Goal: Transaction & Acquisition: Purchase product/service

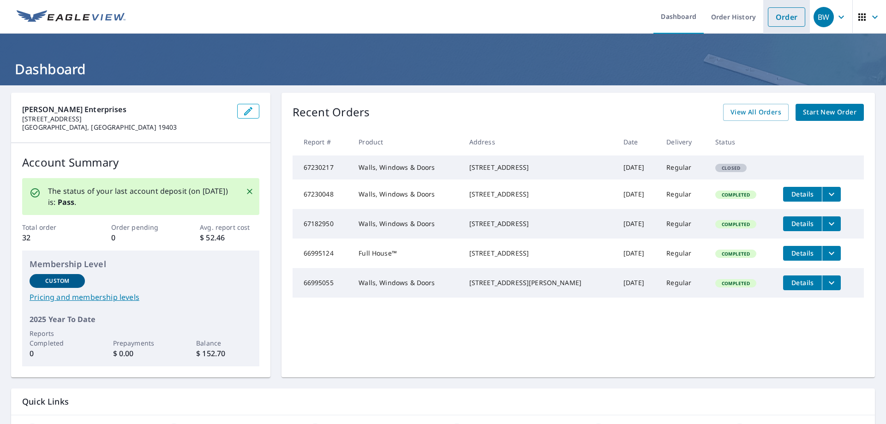
click at [780, 12] on link "Order" at bounding box center [786, 16] width 37 height 19
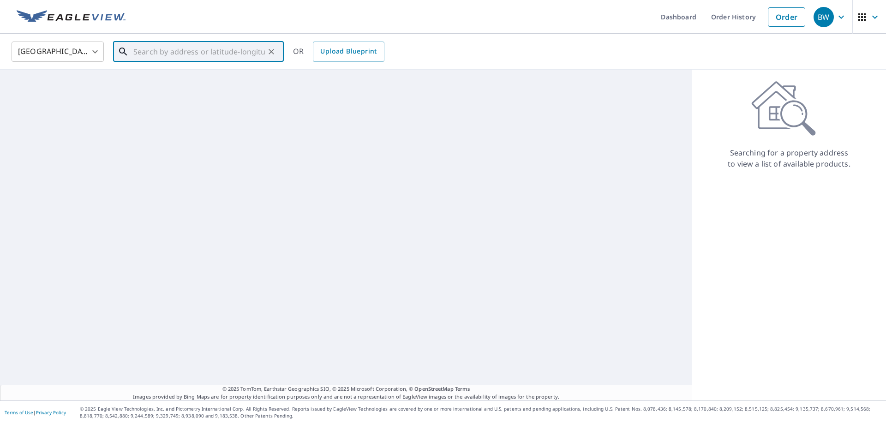
click at [198, 47] on input "text" at bounding box center [199, 52] width 132 height 26
paste input "[STREET_ADDRESS][US_STATE]"
click at [184, 88] on p "Wynnewood, [GEOGRAPHIC_DATA] 19096" at bounding box center [204, 88] width 145 height 9
type input "[STREET_ADDRESS][PERSON_NAME]"
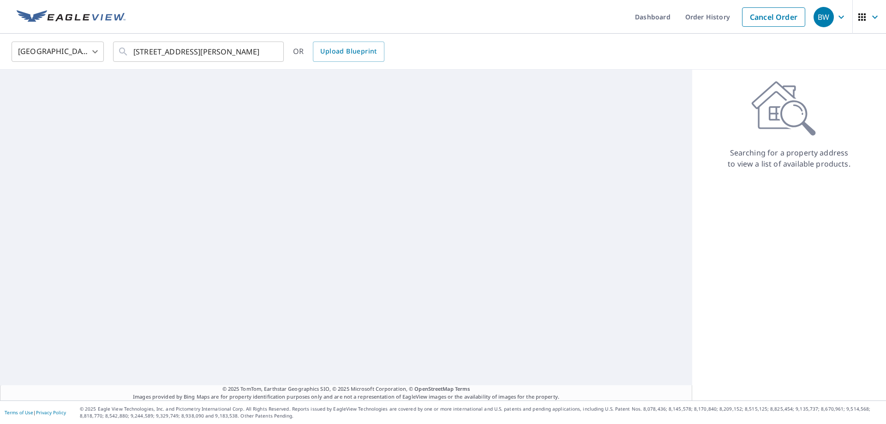
scroll to position [0, 0]
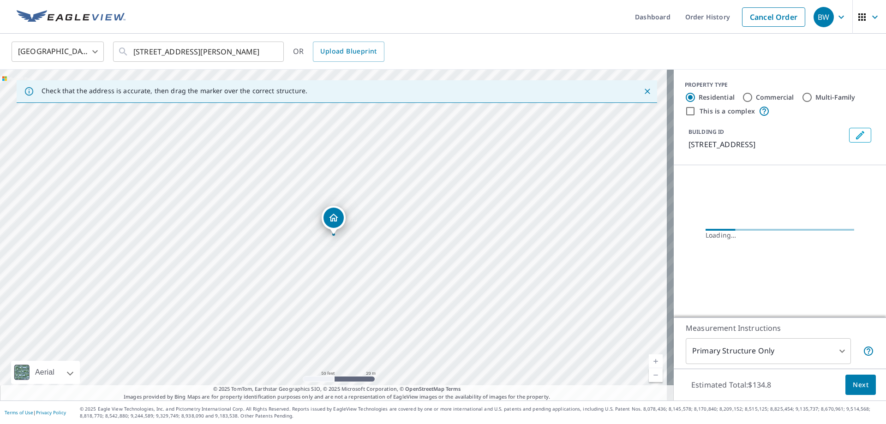
drag, startPoint x: 367, startPoint y: 262, endPoint x: 367, endPoint y: 277, distance: 15.7
click at [367, 277] on div "[STREET_ADDRESS][PERSON_NAME]" at bounding box center [337, 235] width 674 height 331
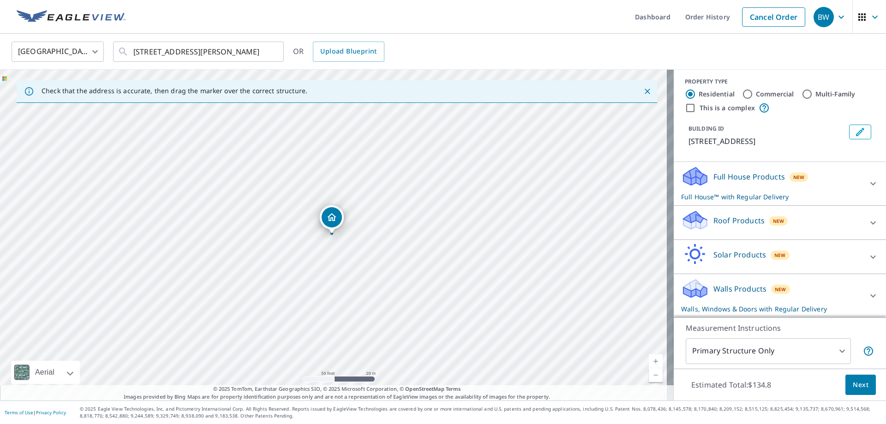
scroll to position [4, 0]
click at [848, 179] on div "Full House Products New Full House™ with Regular Delivery" at bounding box center [780, 183] width 198 height 36
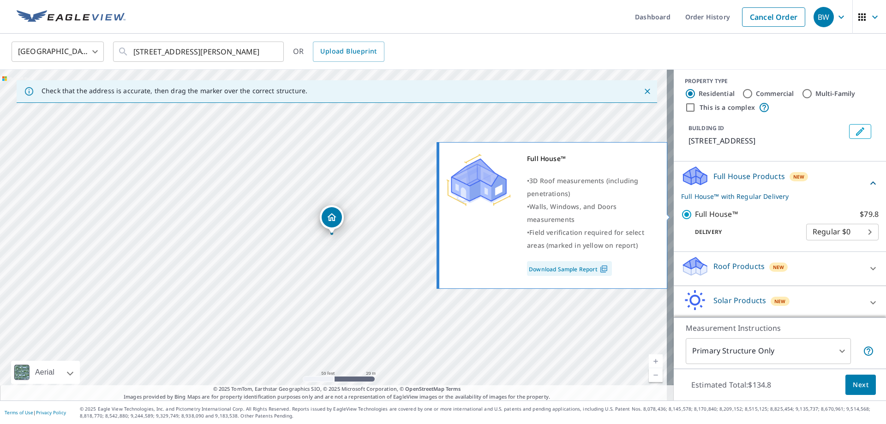
click at [681, 215] on input "Full House™ $79.8" at bounding box center [688, 214] width 14 height 11
checkbox input "false"
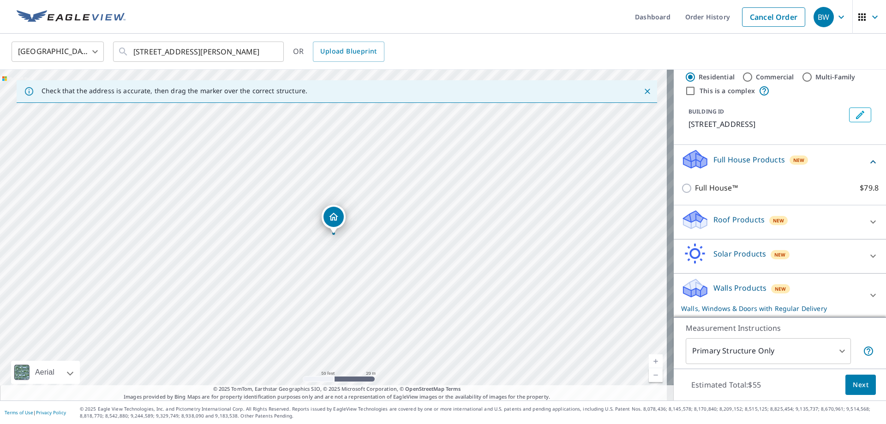
click at [846, 283] on div "Walls Products New Walls, Windows & Doors with Regular Delivery" at bounding box center [771, 295] width 181 height 36
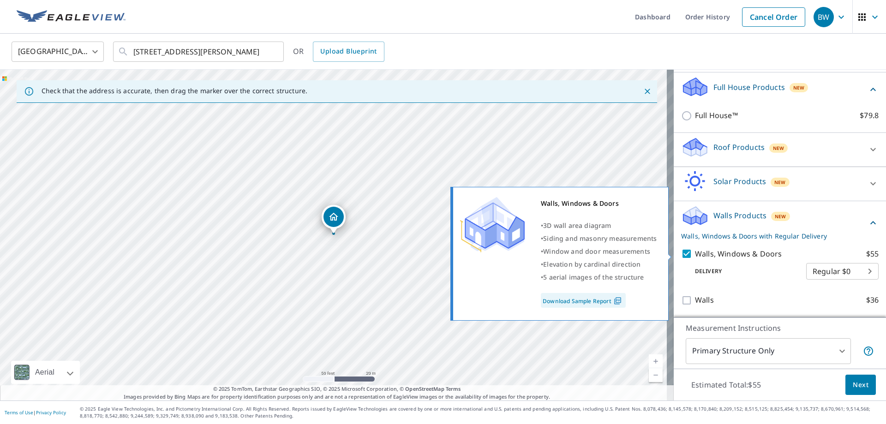
click at [683, 254] on input "Walls, Windows & Doors $55" at bounding box center [688, 253] width 14 height 11
checkbox input "false"
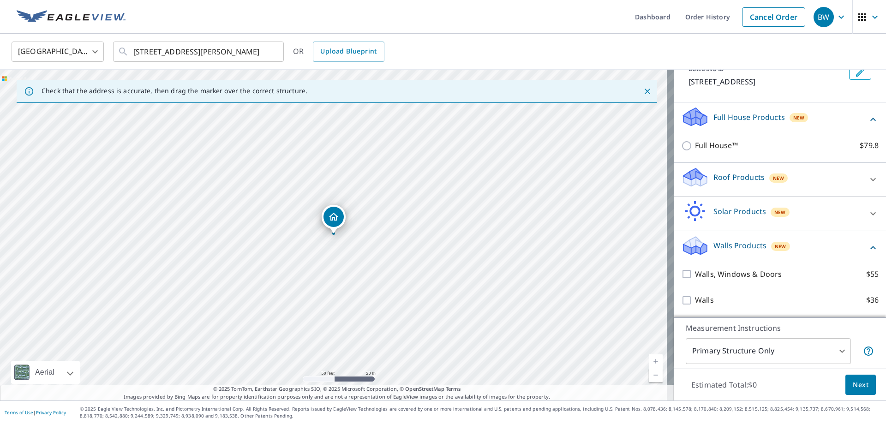
scroll to position [63, 0]
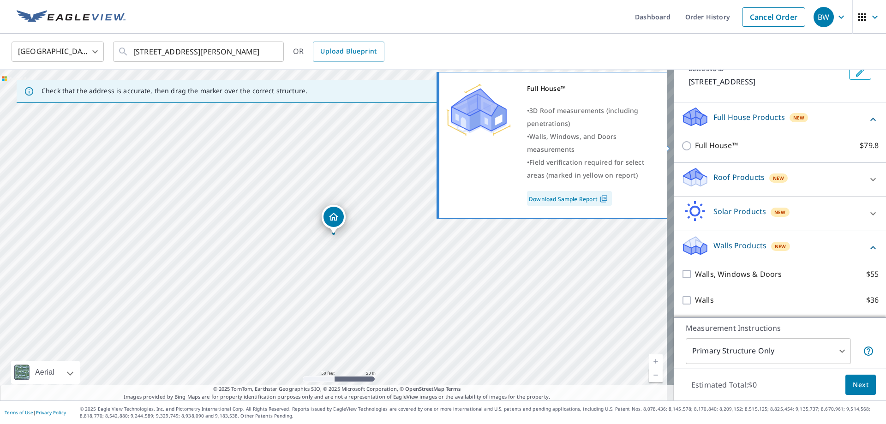
click at [702, 144] on p "Full House™" at bounding box center [716, 146] width 43 height 12
click at [695, 144] on input "Full House™ $79.8" at bounding box center [688, 145] width 14 height 11
checkbox input "true"
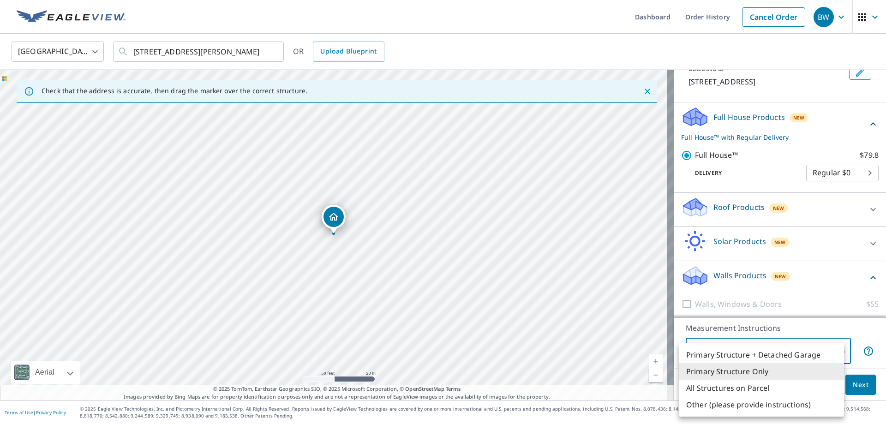
click at [791, 348] on body "BW BW Dashboard Order History Cancel Order BW United States US ​ 1230 Wyngate R…" at bounding box center [443, 212] width 886 height 424
click at [778, 358] on li "Primary Structure + Detached Garage" at bounding box center [761, 355] width 165 height 17
type input "1"
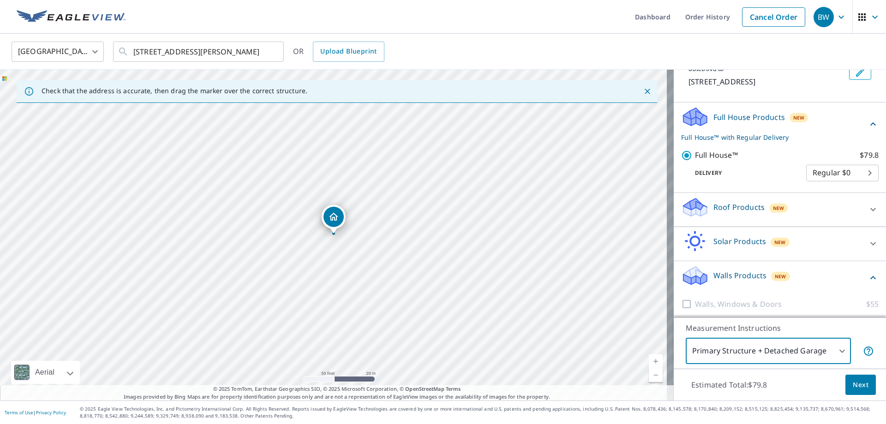
click at [853, 390] on span "Next" at bounding box center [861, 385] width 16 height 12
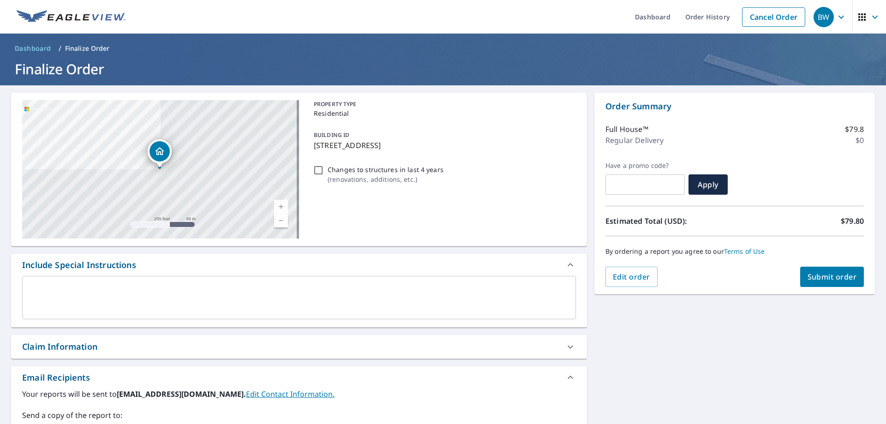
click at [823, 278] on span "Submit order" at bounding box center [832, 277] width 49 height 10
checkbox input "true"
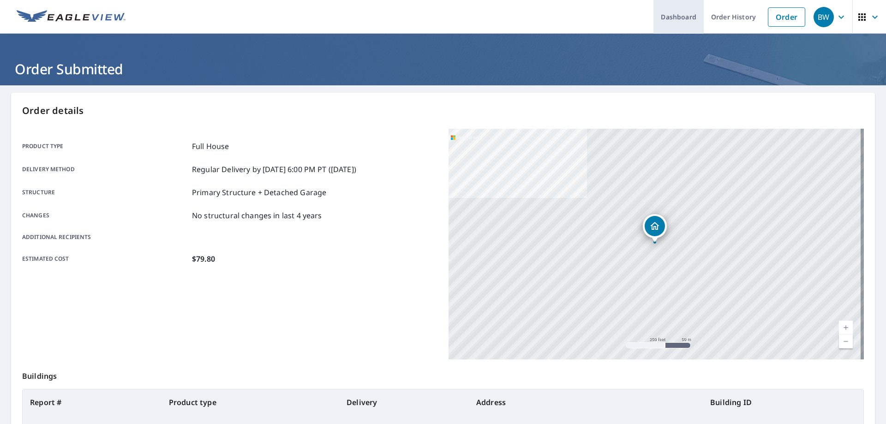
click at [690, 18] on link "Dashboard" at bounding box center [679, 17] width 50 height 34
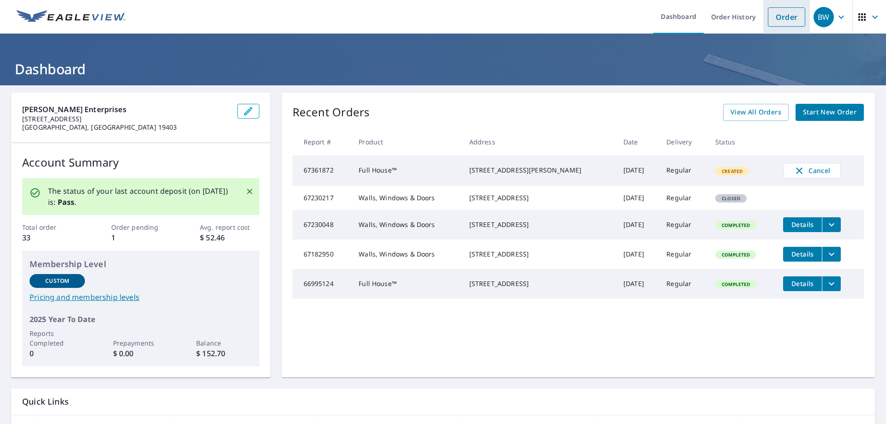
click at [773, 16] on link "Order" at bounding box center [786, 16] width 37 height 19
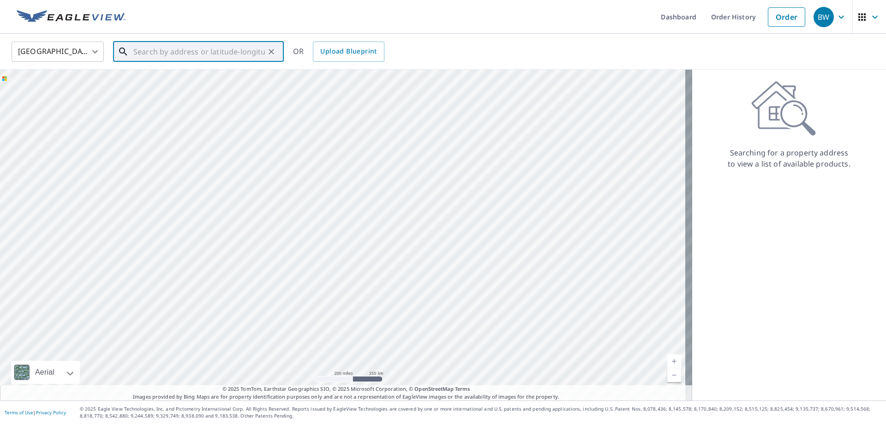
click at [167, 52] on input "text" at bounding box center [199, 52] width 132 height 26
paste input "408 Country Edge Circle, Downingtown, Pennsylvania"
click at [179, 85] on p "Downingtown, PA 19335" at bounding box center [204, 88] width 145 height 9
type input "408 Country Edge Circle Downingtown, PA 19335"
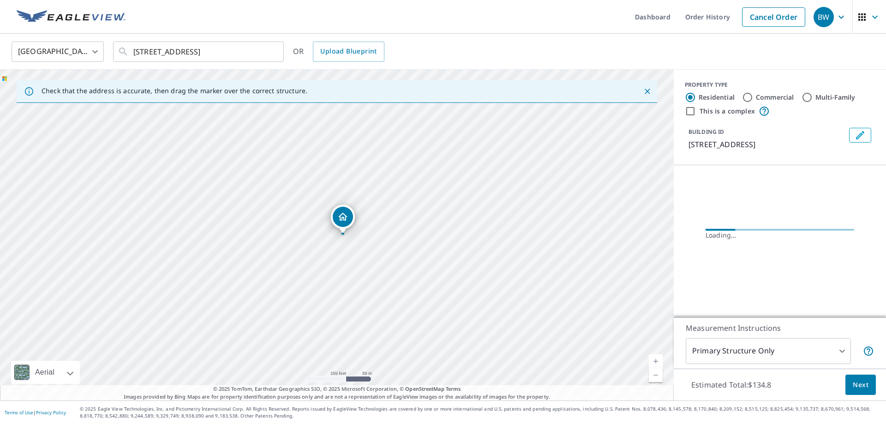
scroll to position [0, 0]
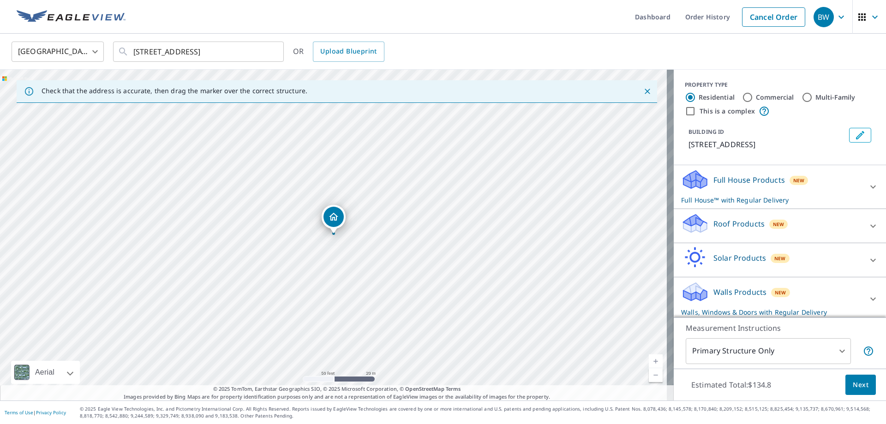
click at [827, 202] on div "Full House Products New Full House™ with Regular Delivery" at bounding box center [771, 187] width 181 height 36
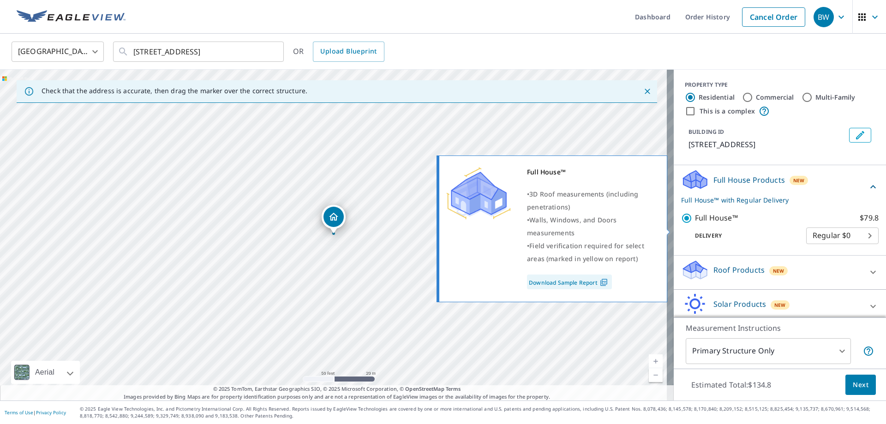
click at [698, 224] on p "Full House™" at bounding box center [716, 218] width 43 height 12
click at [695, 224] on input "Full House™ $79.8" at bounding box center [688, 218] width 14 height 11
checkbox input "false"
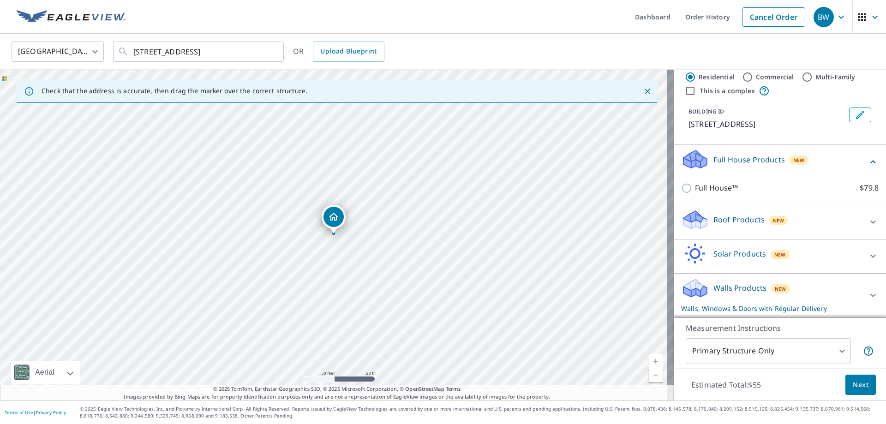
click at [723, 293] on p "Walls Products" at bounding box center [740, 288] width 53 height 11
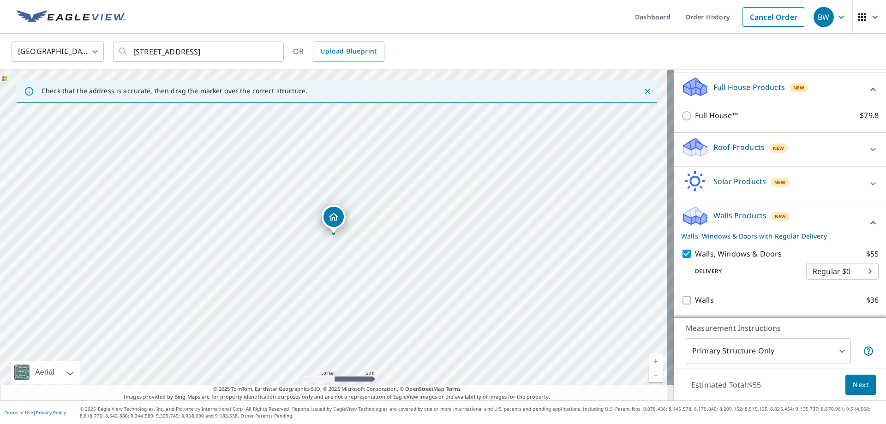
click at [697, 254] on p "Walls, Windows & Doors" at bounding box center [738, 254] width 87 height 12
click at [695, 254] on input "Walls, Windows & Doors $55" at bounding box center [688, 253] width 14 height 11
checkbox input "false"
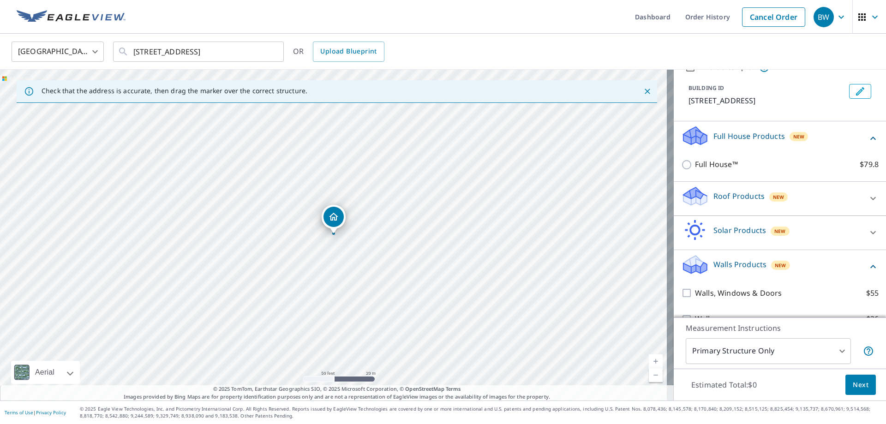
scroll to position [28, 0]
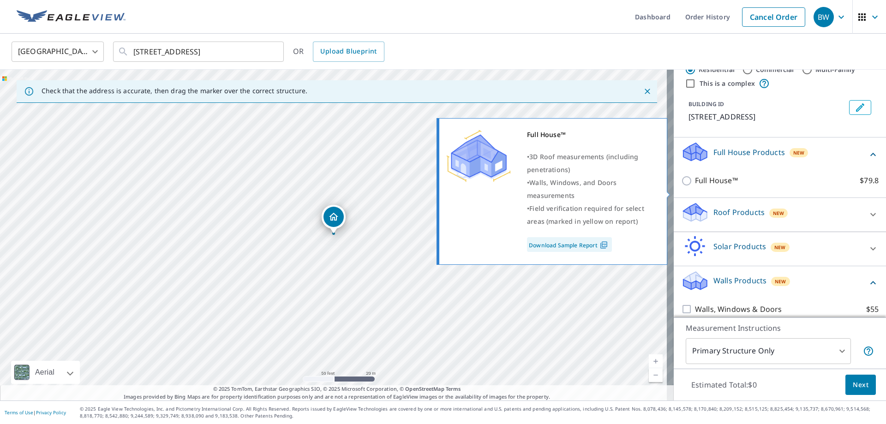
click at [707, 186] on p "Full House™" at bounding box center [716, 181] width 43 height 12
click at [695, 186] on input "Full House™ $79.8" at bounding box center [688, 180] width 14 height 11
checkbox input "true"
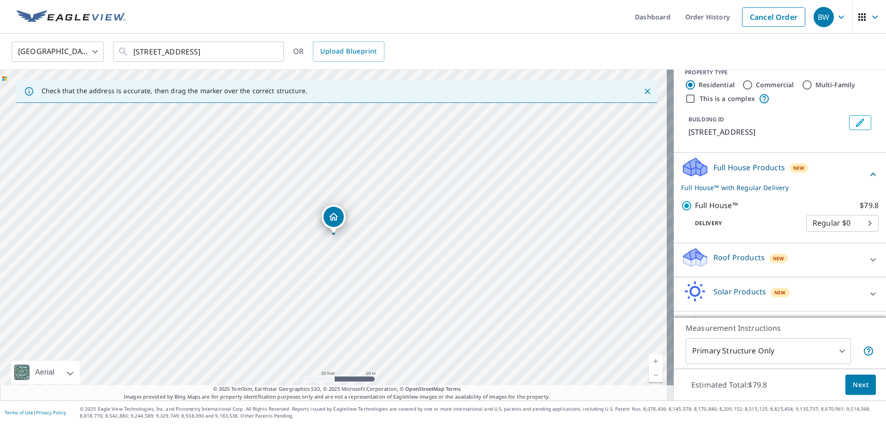
scroll to position [0, 0]
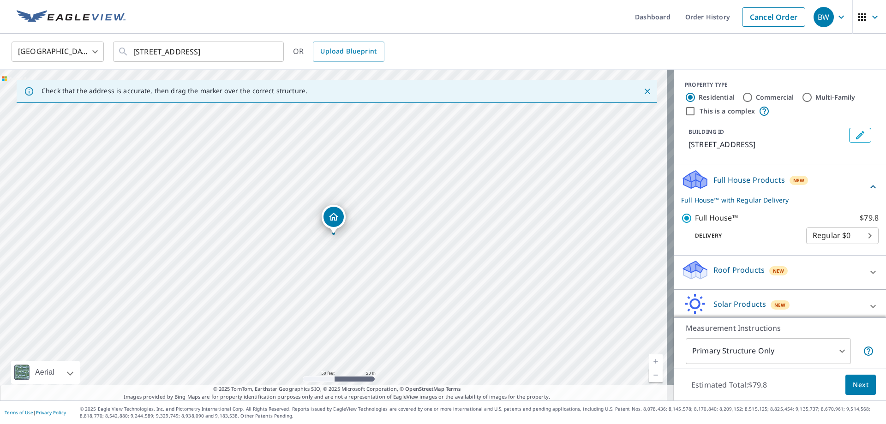
click at [853, 386] on span "Next" at bounding box center [861, 385] width 16 height 12
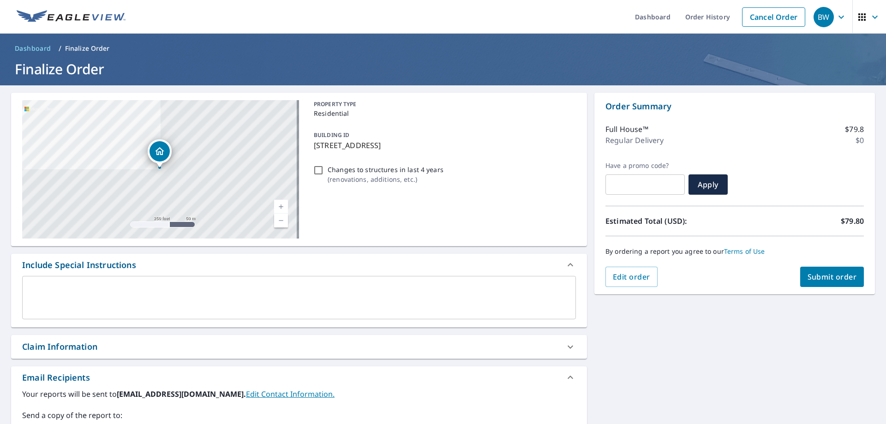
click at [828, 282] on button "Submit order" at bounding box center [832, 277] width 64 height 20
checkbox input "true"
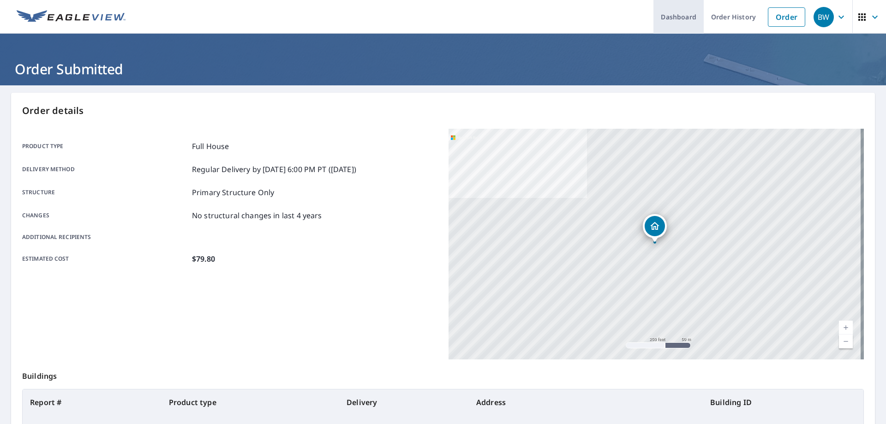
click at [685, 14] on link "Dashboard" at bounding box center [679, 17] width 50 height 34
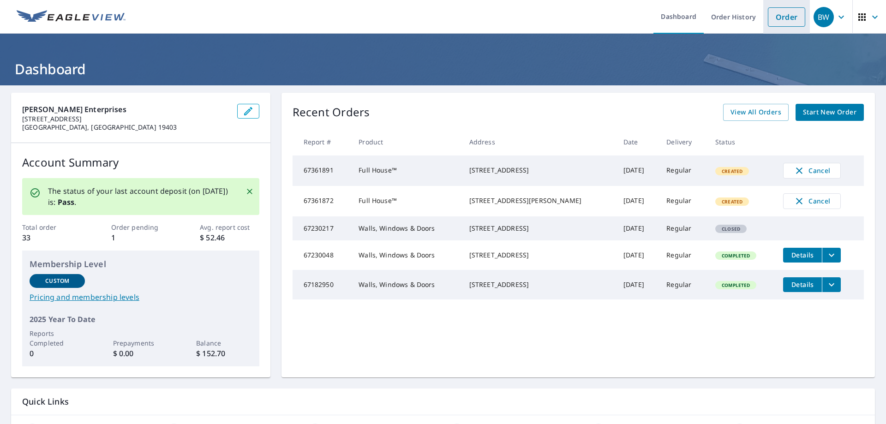
click at [768, 24] on link "Order" at bounding box center [786, 16] width 37 height 19
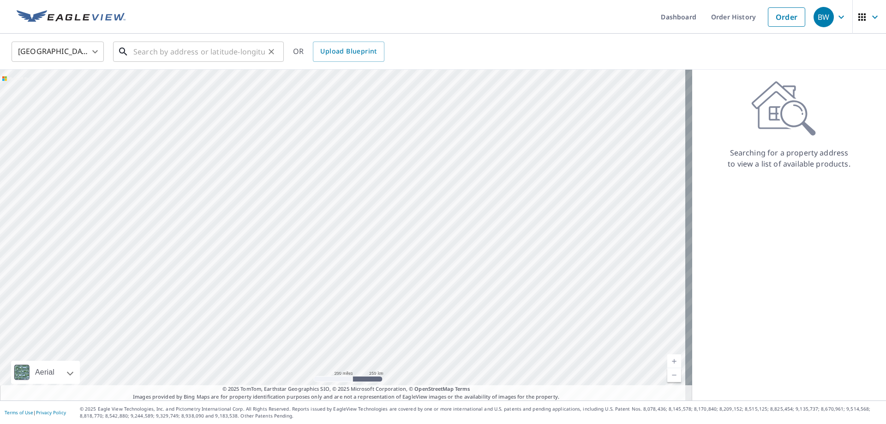
click at [142, 53] on input "text" at bounding box center [199, 52] width 132 height 26
paste input "3701 Orchid Place, Emmaus, Pennsylvania 18049"
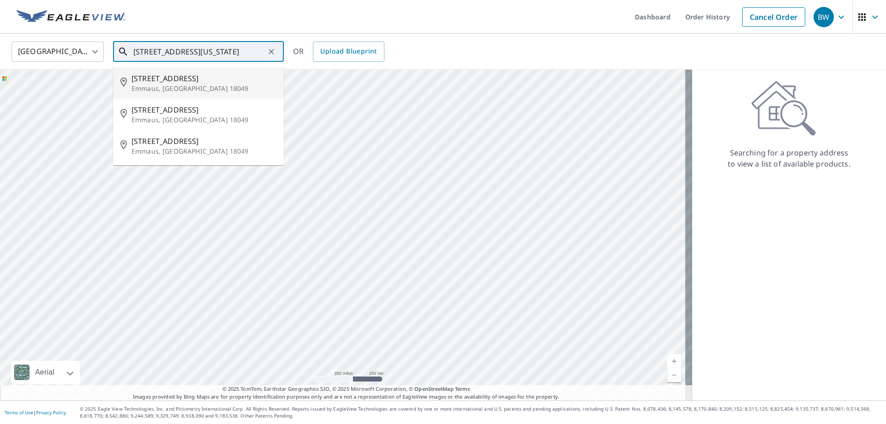
click at [219, 89] on p "Emmaus, PA 18049" at bounding box center [204, 88] width 145 height 9
type input "3701 Orchid Pl Emmaus, PA 18049"
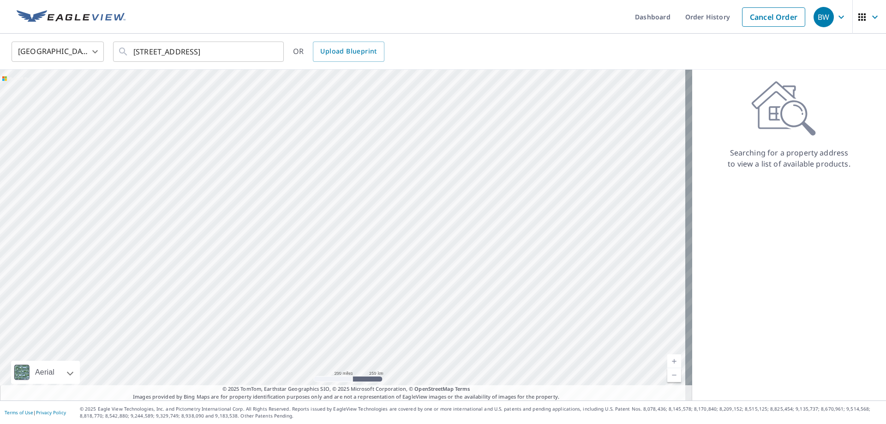
scroll to position [0, 0]
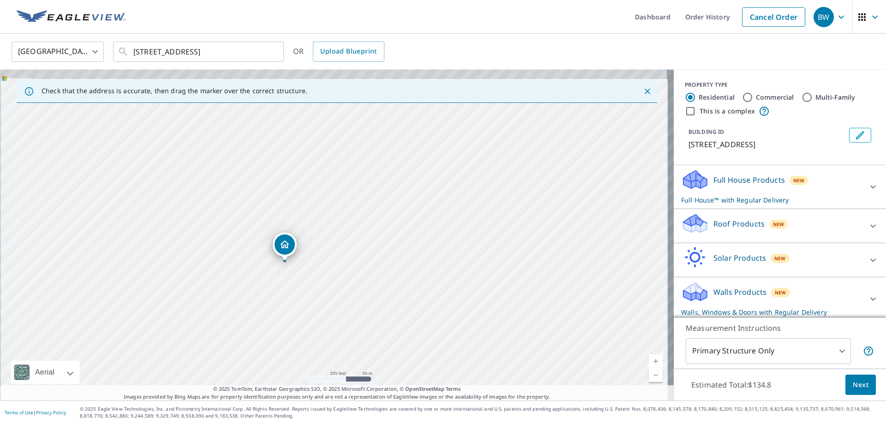
drag, startPoint x: 257, startPoint y: 221, endPoint x: 259, endPoint y: 257, distance: 35.6
click at [259, 257] on div "3701 Orchid Pl Emmaus, PA 18049" at bounding box center [337, 235] width 674 height 331
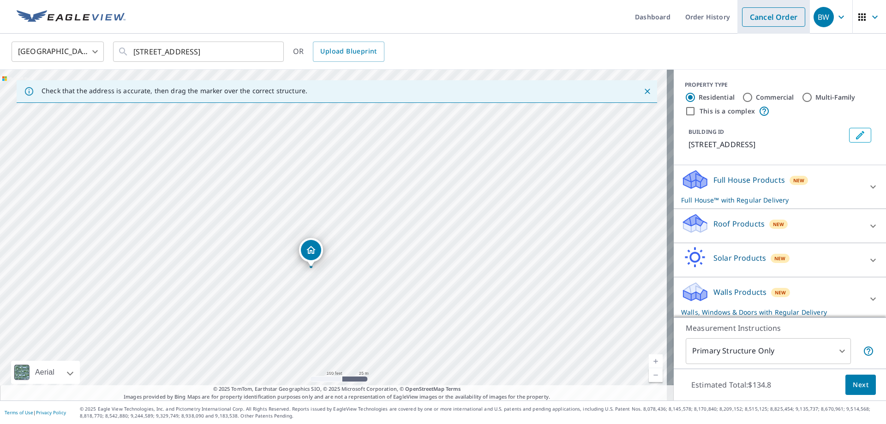
click at [771, 18] on link "Cancel Order" at bounding box center [773, 16] width 63 height 19
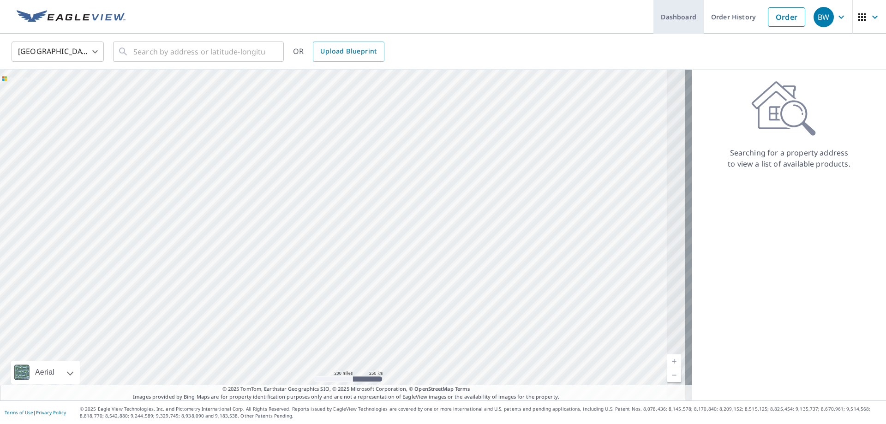
click at [680, 13] on link "Dashboard" at bounding box center [679, 17] width 50 height 34
